Goal: Task Accomplishment & Management: Manage account settings

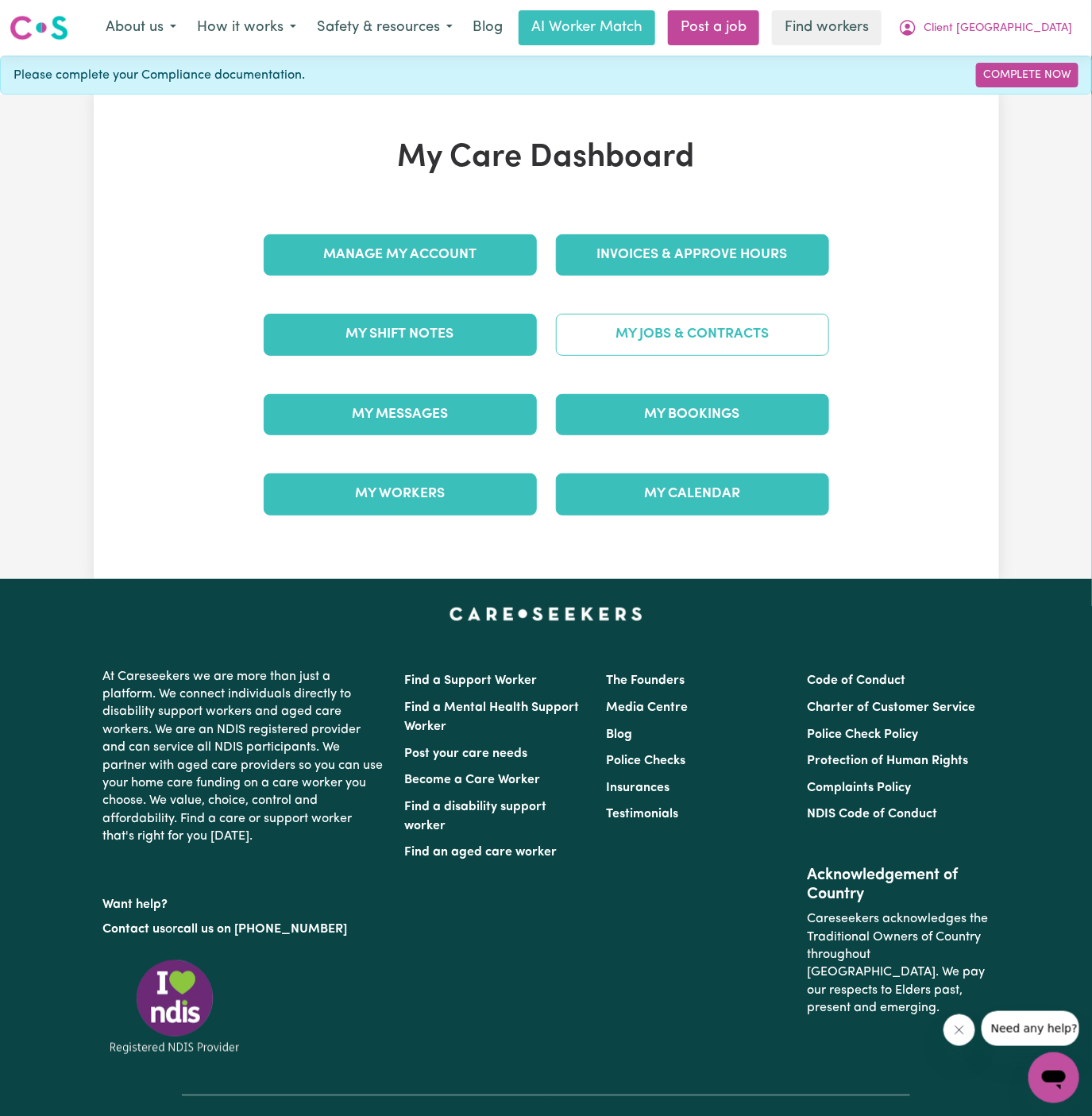
click at [702, 330] on link "My Jobs & Contracts" at bounding box center [692, 334] width 273 height 41
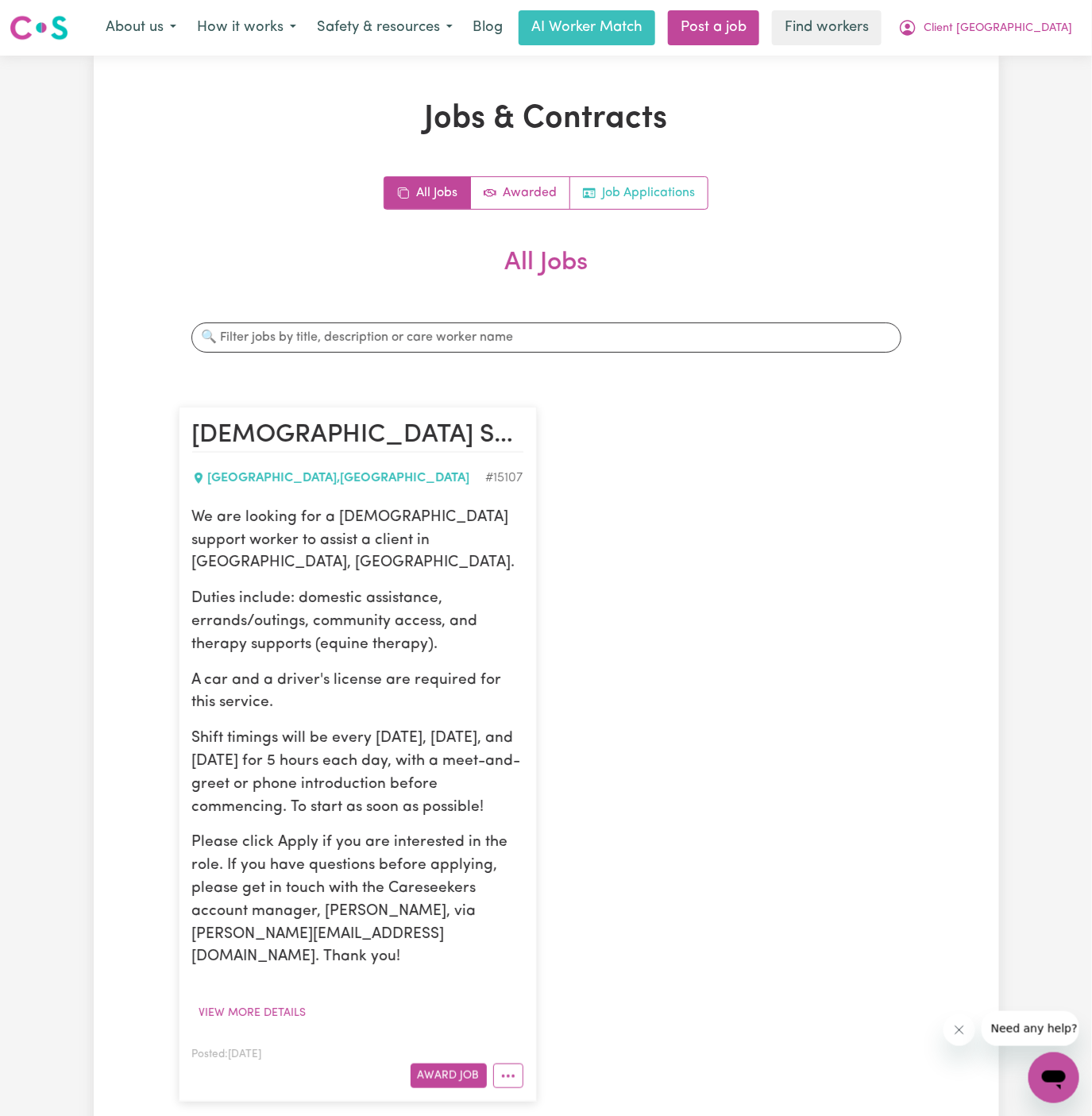
click at [653, 188] on link "Job Applications" at bounding box center [638, 193] width 137 height 32
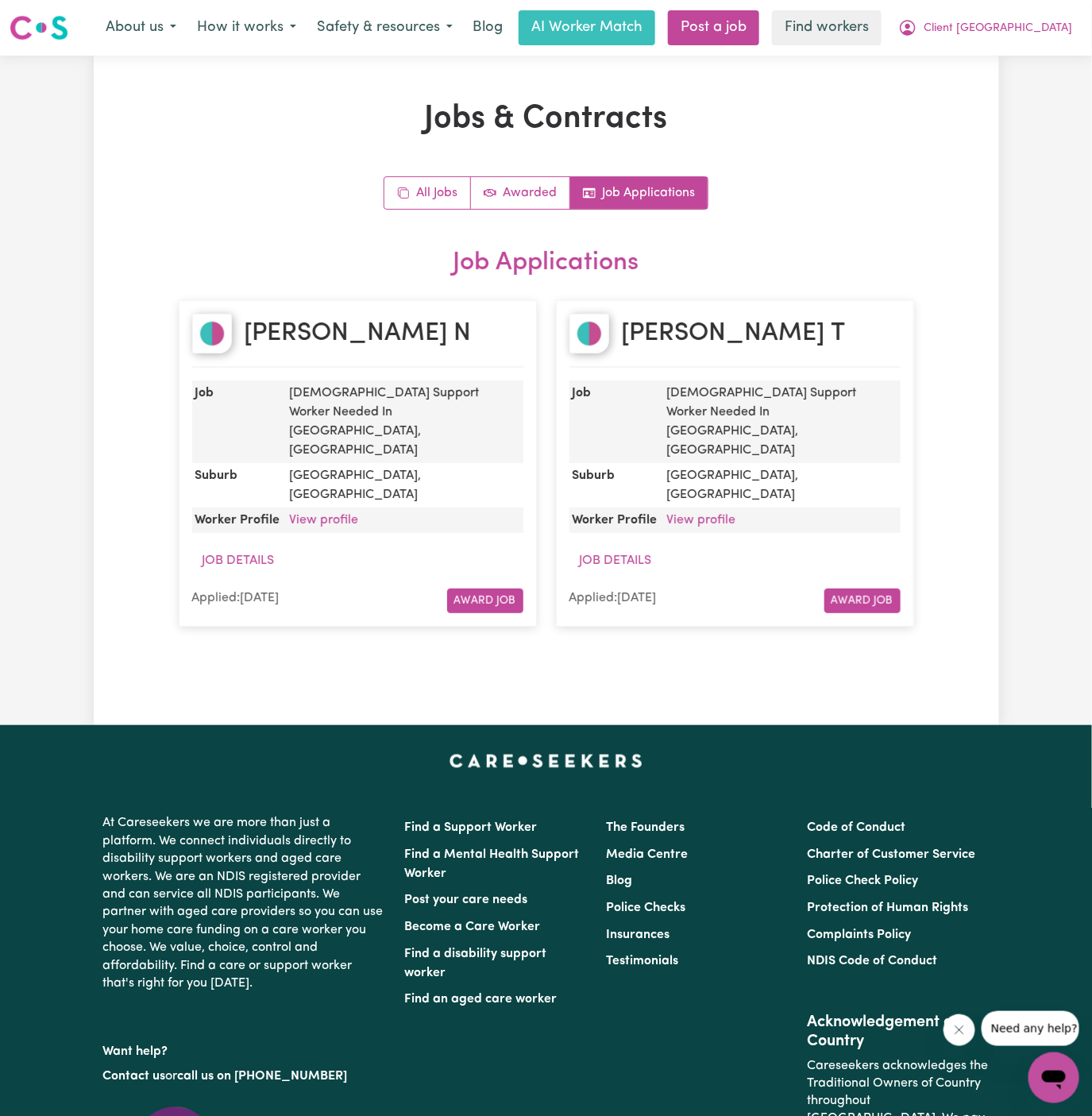
click at [869, 157] on div "Jobs & Contracts All Jobs Awarded Job Applications Job Applications Jade N Job …" at bounding box center [546, 391] width 755 height 581
click at [426, 201] on link "All Jobs" at bounding box center [427, 193] width 86 height 32
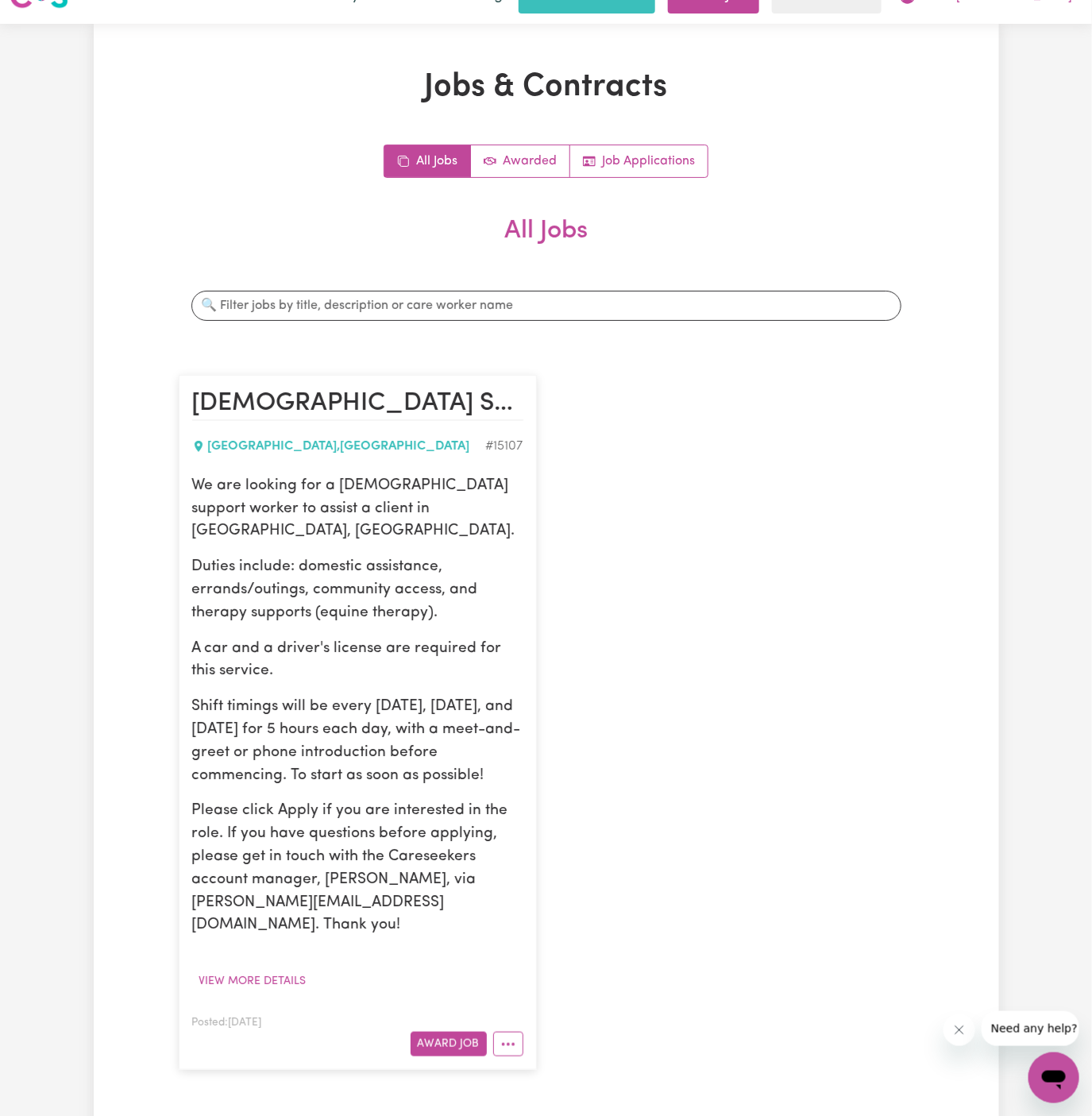
scroll to position [146, 0]
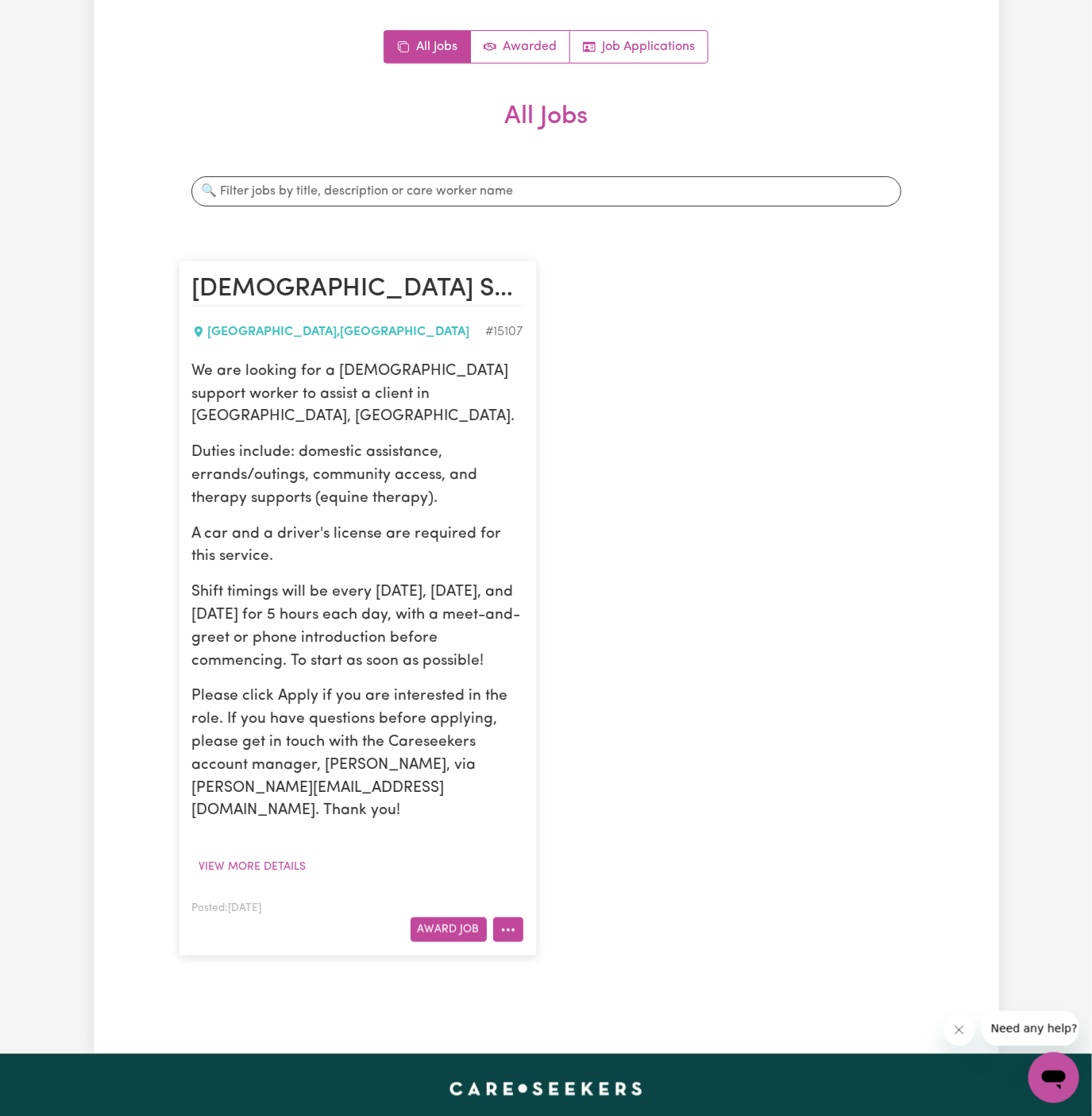
click at [506, 922] on icon "More options" at bounding box center [507, 929] width 16 height 16
click at [707, 700] on div "[DEMOGRAPHIC_DATA] Support Worker Needed In [GEOGRAPHIC_DATA], [GEOGRAPHIC_DATA…" at bounding box center [546, 608] width 755 height 727
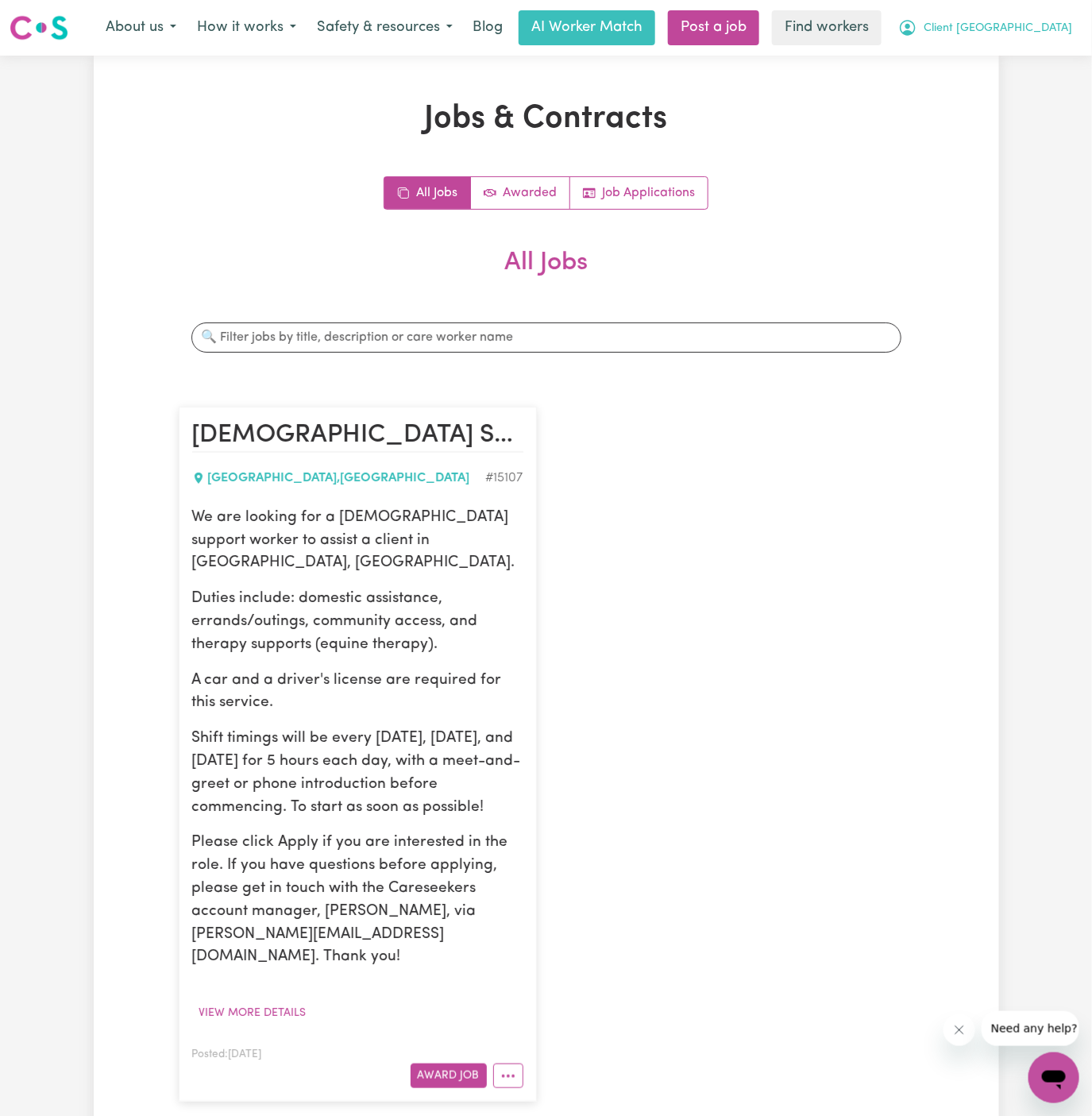
click at [1029, 33] on span "Client [GEOGRAPHIC_DATA]" at bounding box center [998, 28] width 149 height 17
click at [1029, 78] on link "Logout" at bounding box center [1018, 91] width 126 height 30
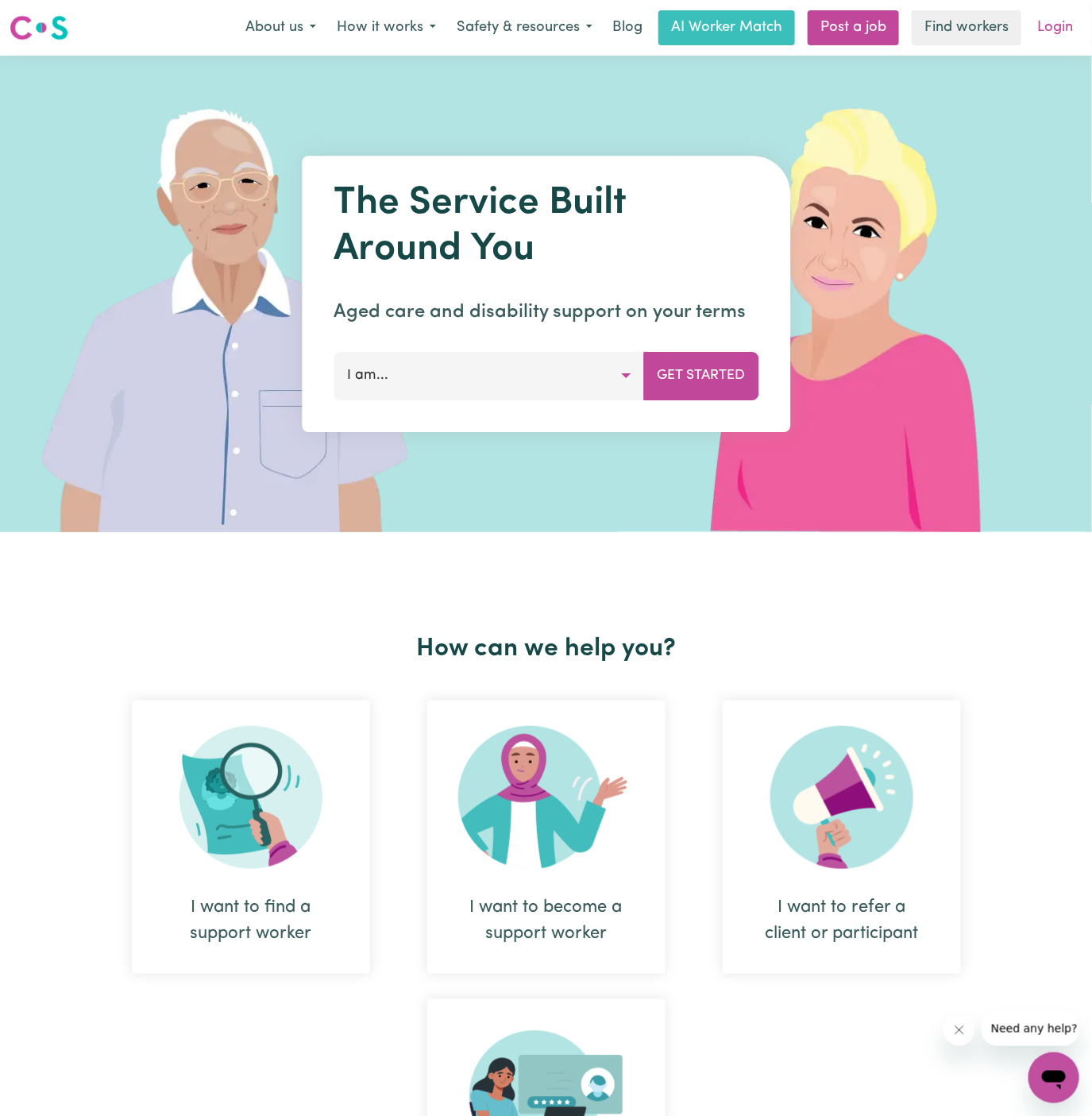
click at [1058, 30] on link "Login" at bounding box center [1055, 28] width 55 height 35
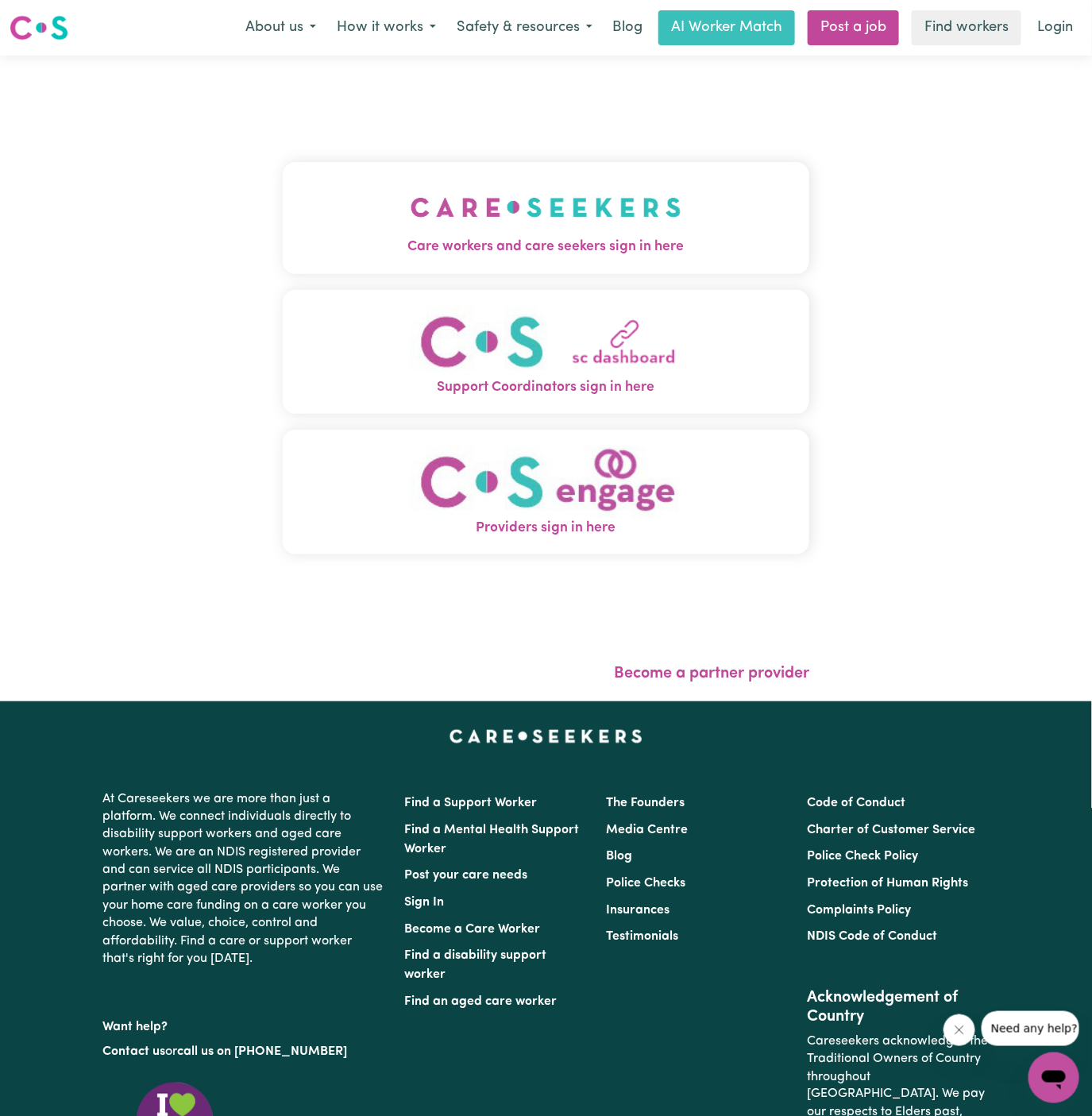
click at [642, 194] on img "Care workers and care seekers sign in here" at bounding box center [546, 208] width 271 height 59
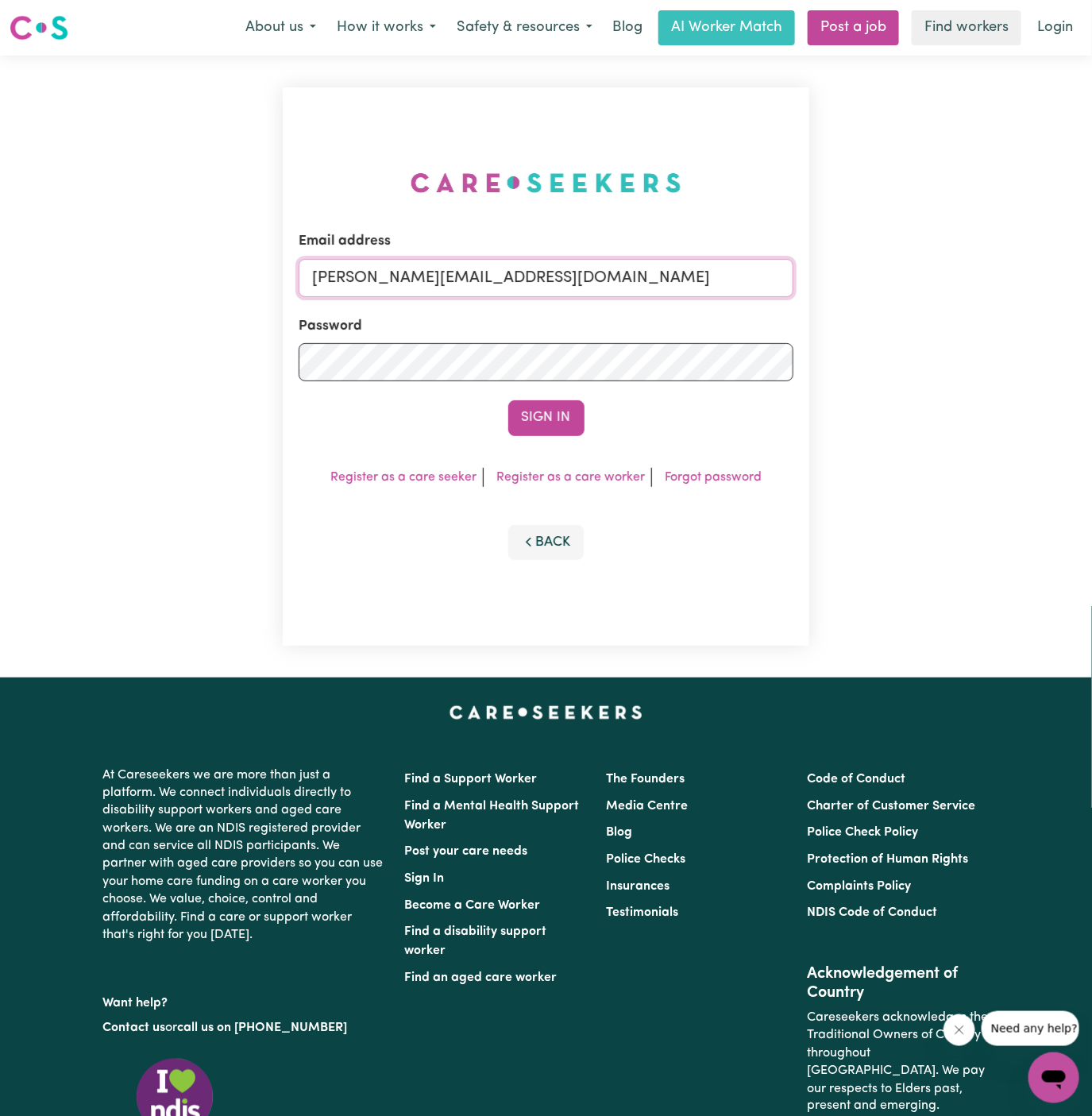
click at [636, 279] on input "[PERSON_NAME][EMAIL_ADDRESS][DOMAIN_NAME]" at bounding box center [546, 278] width 495 height 38
drag, startPoint x: 394, startPoint y: 279, endPoint x: 988, endPoint y: 294, distance: 594.2
click at [988, 294] on div "Email address [EMAIL_ADDRESS][DOMAIN_NAME] Password Sign In Register as a care …" at bounding box center [546, 366] width 1092 height 622
type input "[EMAIL_ADDRESS][DOMAIN_NAME]"
click at [508, 401] on button "Sign In" at bounding box center [546, 418] width 76 height 35
